Goal: Contribute content: Contribute content

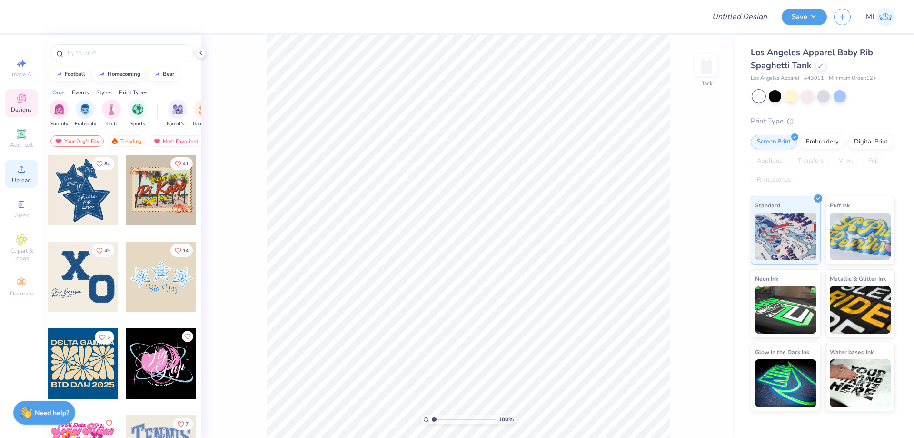
click at [12, 173] on div "Upload" at bounding box center [21, 174] width 33 height 28
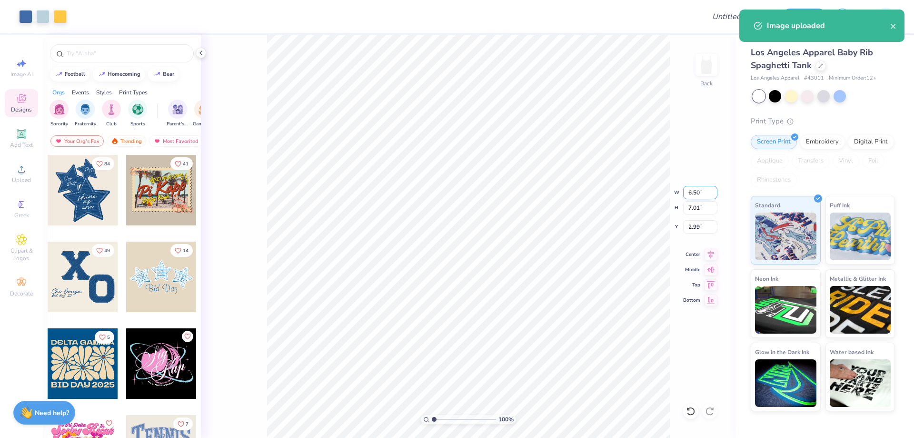
click at [693, 195] on input "6.50" at bounding box center [700, 192] width 34 height 13
type input "5.00"
type input "5.40"
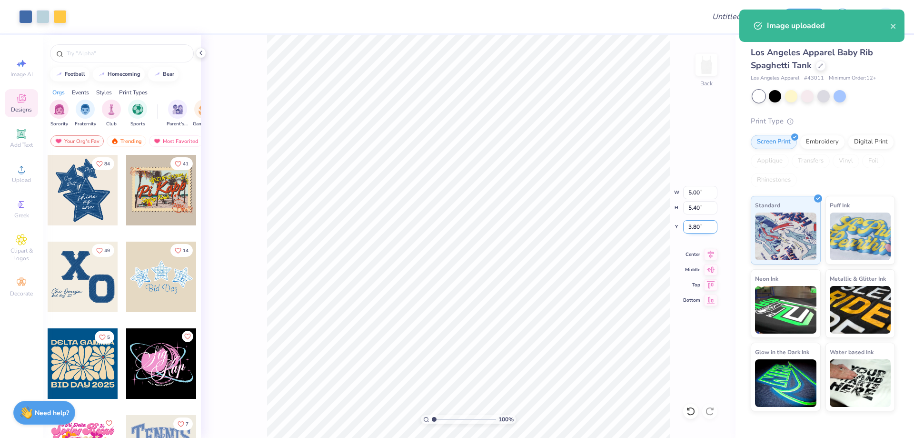
click at [699, 224] on input "3.80" at bounding box center [700, 226] width 34 height 13
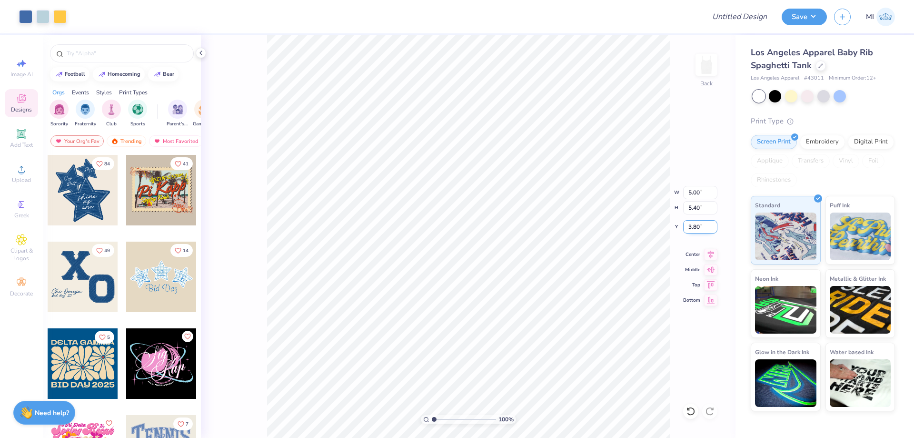
click at [700, 224] on input "3.80" at bounding box center [700, 226] width 34 height 13
type input "2.00"
drag, startPoint x: 700, startPoint y: 194, endPoint x: 656, endPoint y: 198, distance: 43.9
click at [683, 198] on input "5.00" at bounding box center [700, 192] width 34 height 13
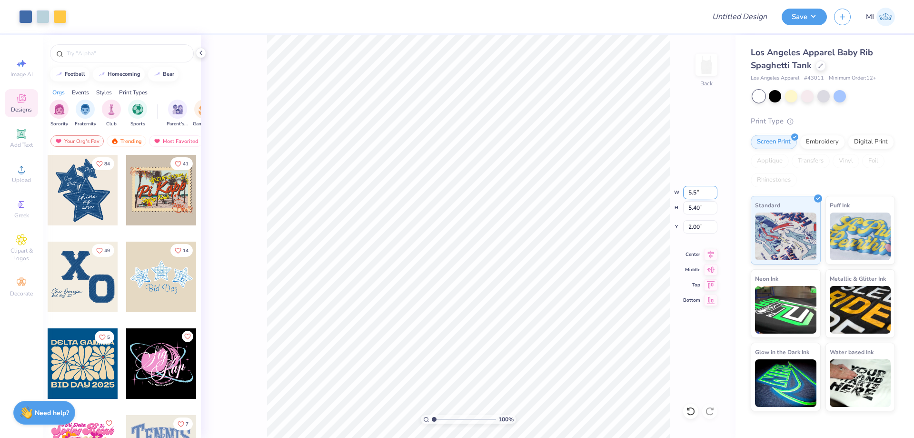
type input "5.50"
type input "5.94"
click at [705, 225] on input "1.73" at bounding box center [700, 226] width 34 height 13
click at [705, 225] on input "2" at bounding box center [700, 226] width 34 height 13
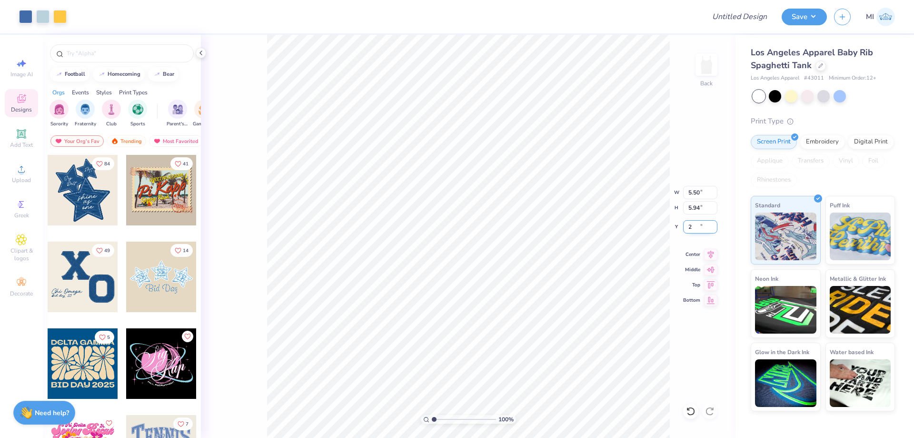
type input "2.00"
type input "1"
drag, startPoint x: 452, startPoint y: 419, endPoint x: 416, endPoint y: 414, distance: 36.0
click at [432, 415] on input "range" at bounding box center [464, 419] width 64 height 9
click at [741, 10] on input "Design Title" at bounding box center [727, 16] width 93 height 19
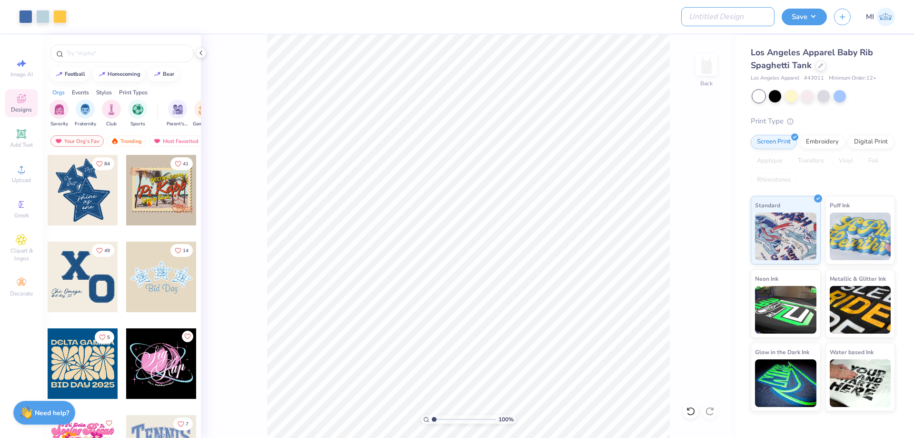
paste input "FPS240057"
type input "FPS240057"
click at [622, 18] on div at bounding box center [386, 16] width 624 height 33
drag, startPoint x: 807, startPoint y: 16, endPoint x: 800, endPoint y: 23, distance: 10.1
click at [807, 16] on button "Save" at bounding box center [804, 15] width 45 height 17
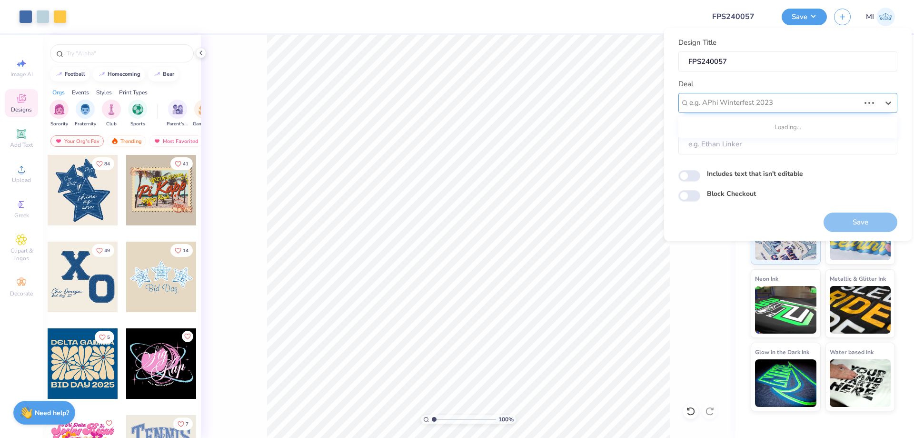
click at [790, 100] on div at bounding box center [774, 102] width 170 height 13
click at [777, 131] on div "Design Tool Gallery" at bounding box center [787, 128] width 211 height 16
type input "Design Tool Gallery"
type input "Design Tool Gallery User"
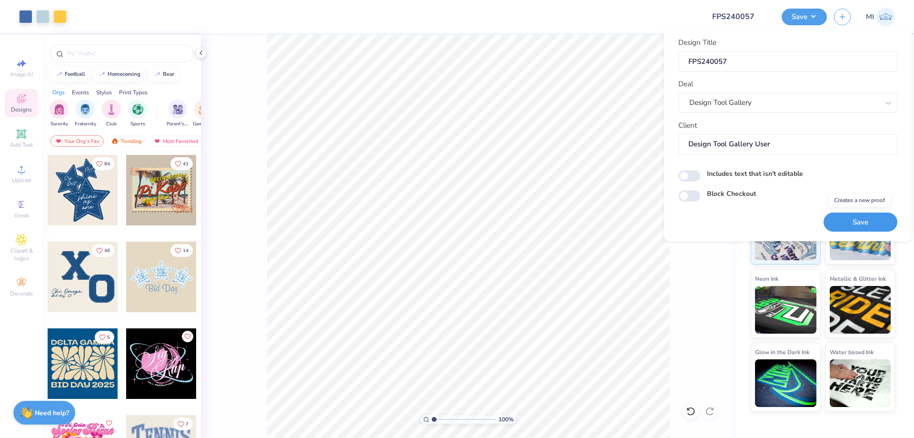
click at [855, 222] on button "Save" at bounding box center [861, 222] width 74 height 20
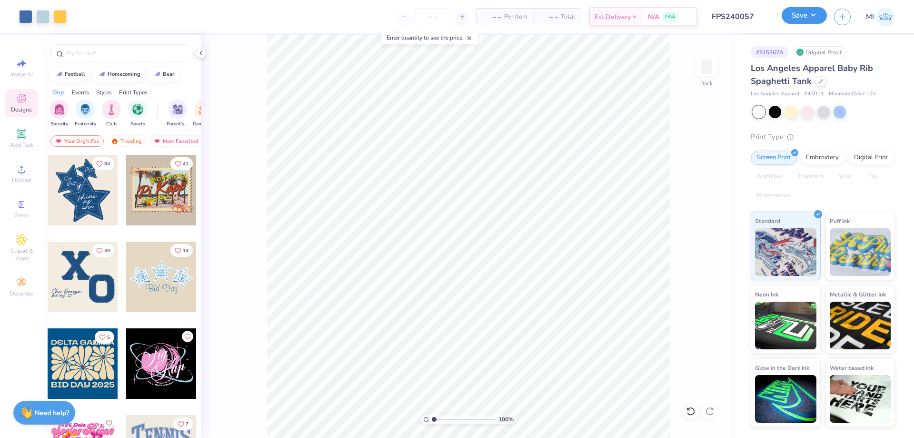
click at [807, 11] on button "Save" at bounding box center [804, 15] width 45 height 17
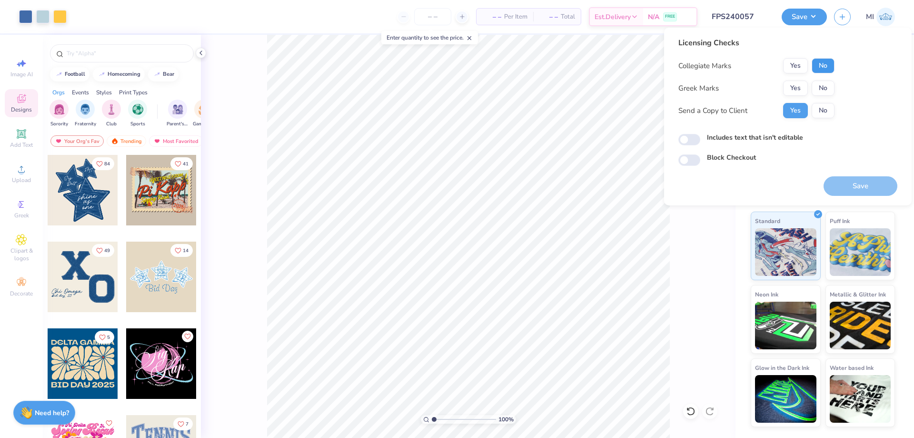
click at [818, 65] on button "No" at bounding box center [823, 65] width 23 height 15
click at [799, 83] on button "Yes" at bounding box center [795, 87] width 25 height 15
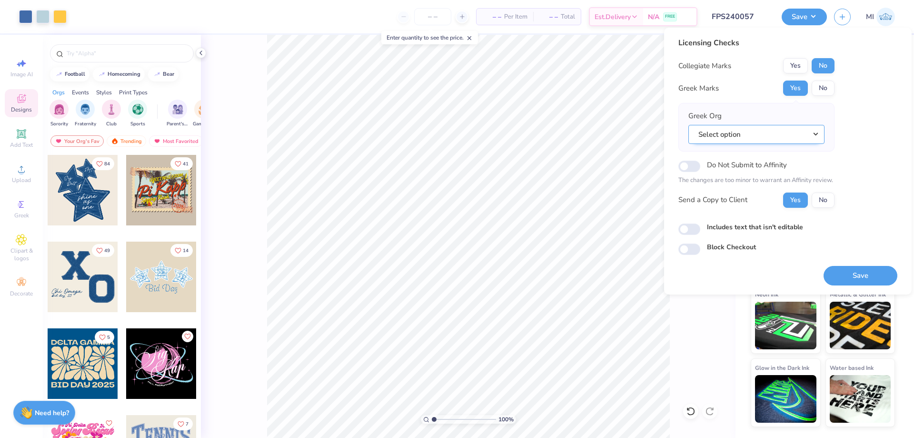
click at [793, 130] on button "Select option" at bounding box center [757, 135] width 136 height 20
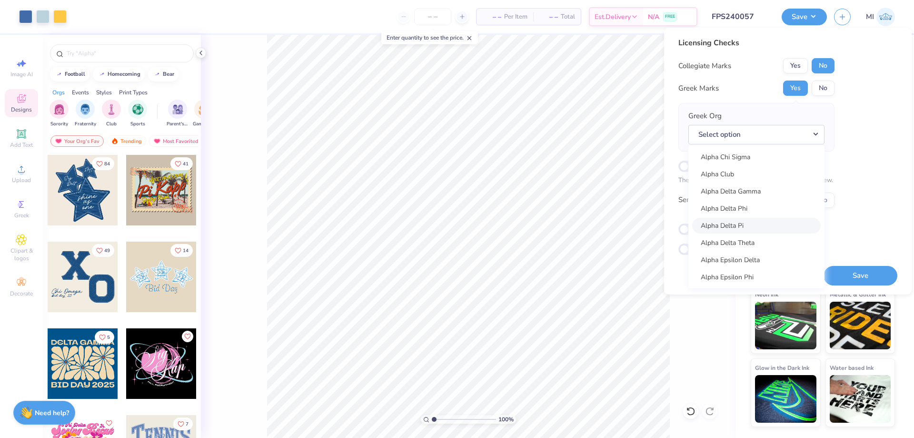
click at [759, 224] on link "Alpha Delta Pi" at bounding box center [756, 226] width 129 height 16
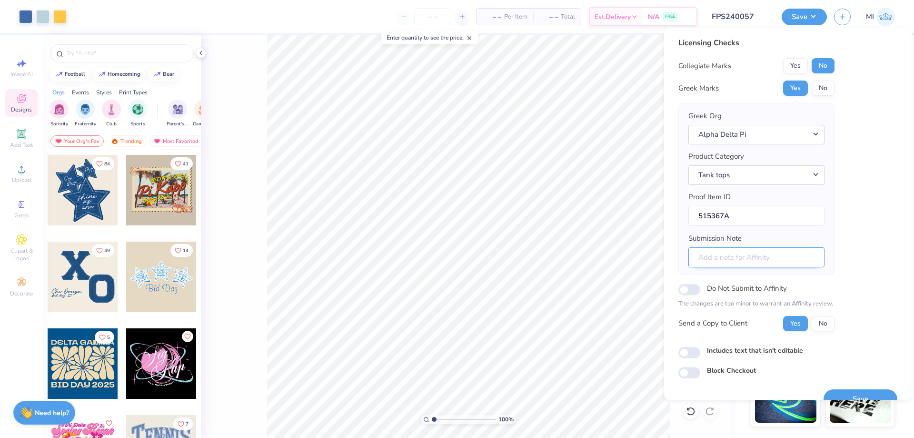
click at [757, 264] on input "Submission Note" at bounding box center [757, 257] width 136 height 20
type input "General Merch - FP Website Design"
click at [861, 214] on div "Licensing Checks Collegiate Marks Yes No Greek Marks Yes No Greek Org Alpha Del…" at bounding box center [788, 207] width 219 height 341
click at [857, 389] on button "Save" at bounding box center [861, 399] width 74 height 20
